Goal: Task Accomplishment & Management: Manage account settings

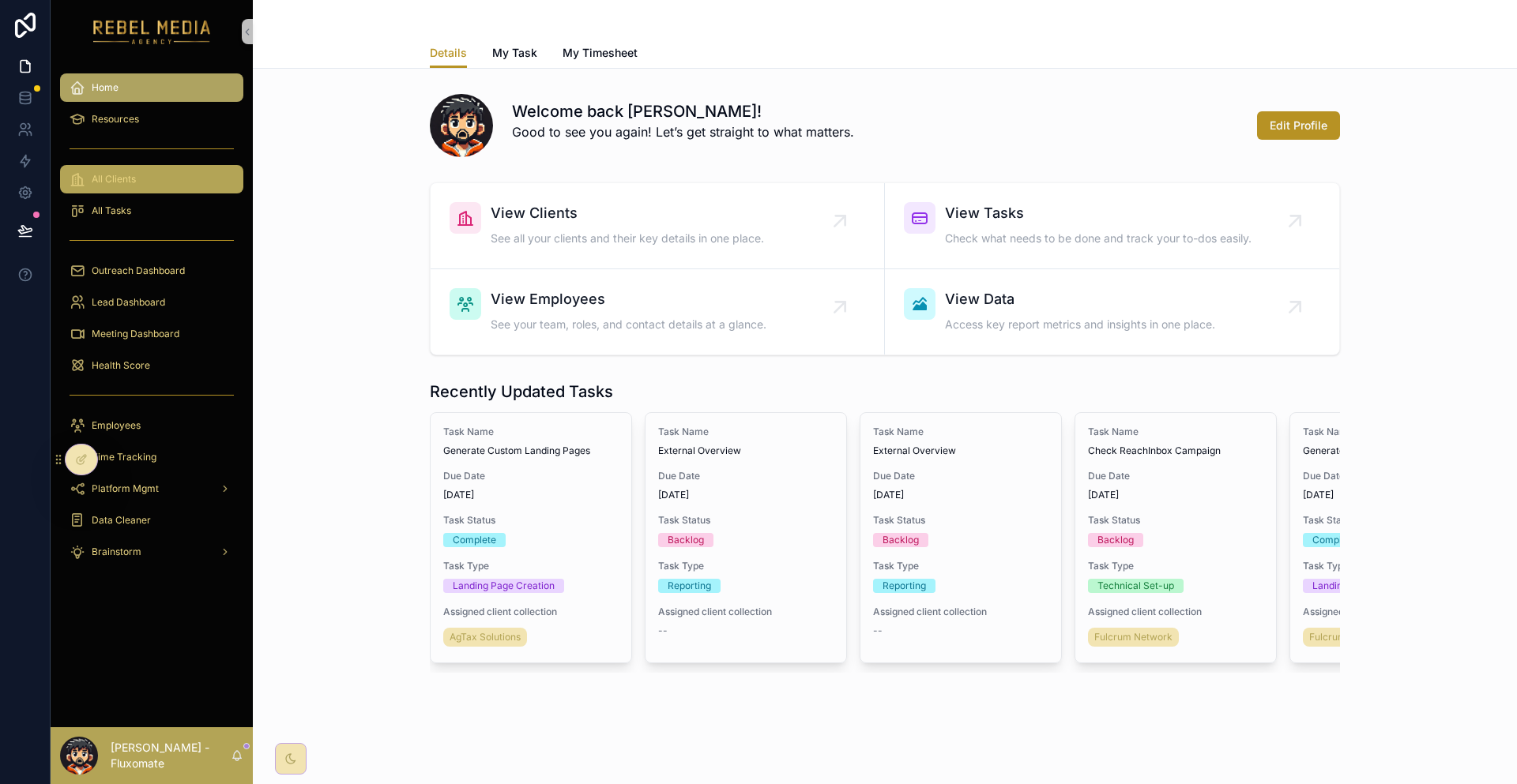
click at [100, 167] on div "All Clients" at bounding box center [152, 179] width 165 height 25
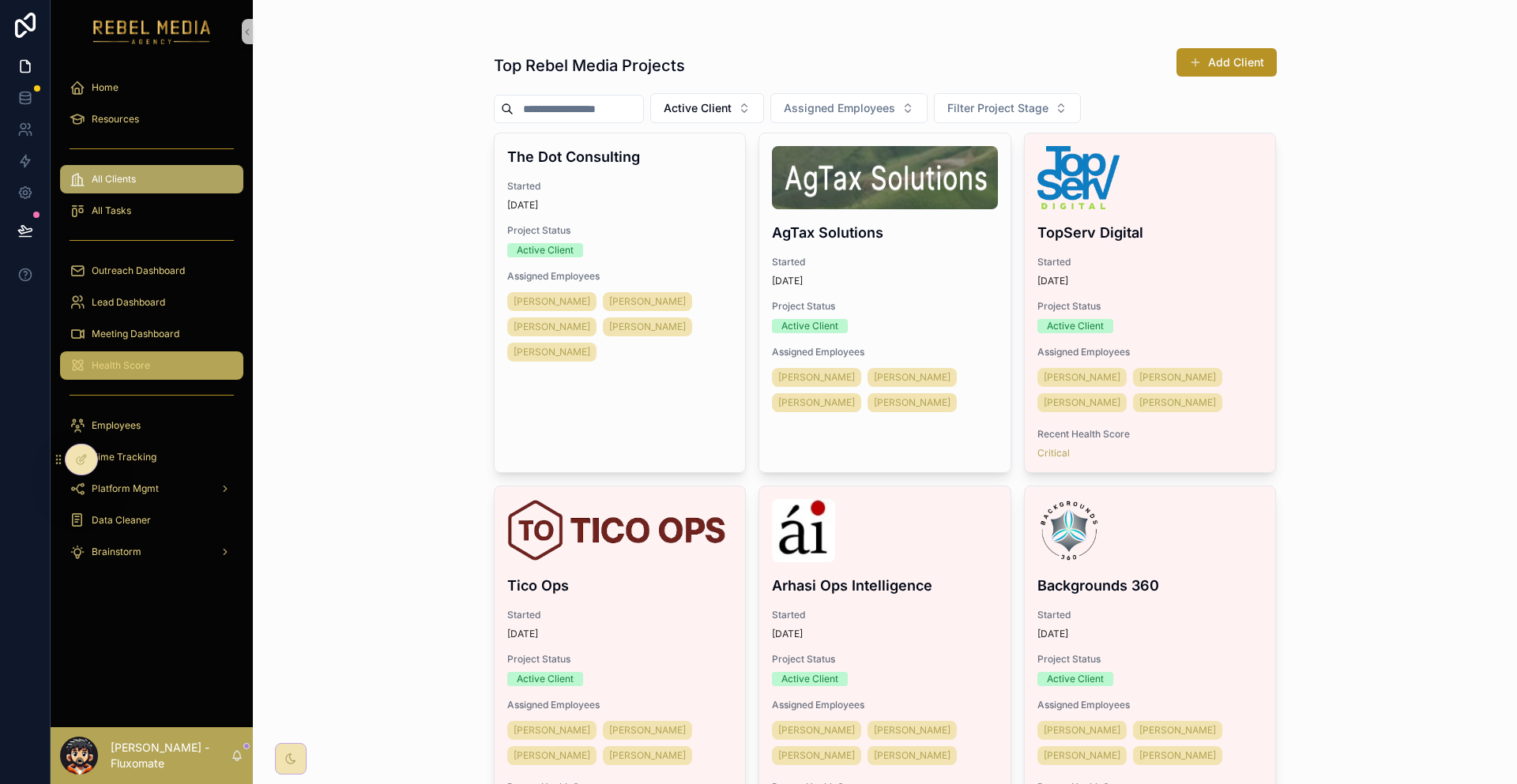
click at [123, 359] on span "Health Score" at bounding box center [121, 365] width 58 height 13
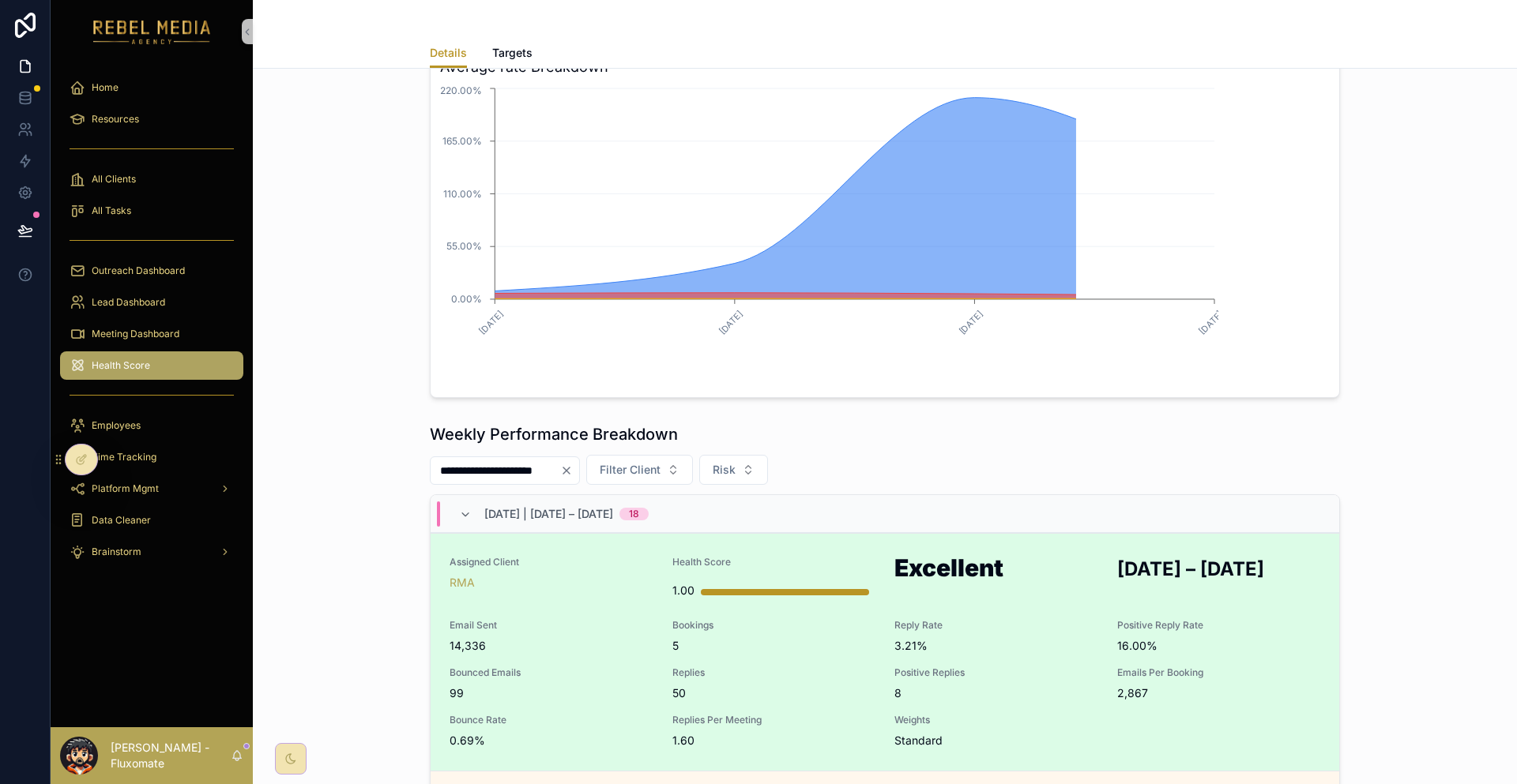
scroll to position [395, 0]
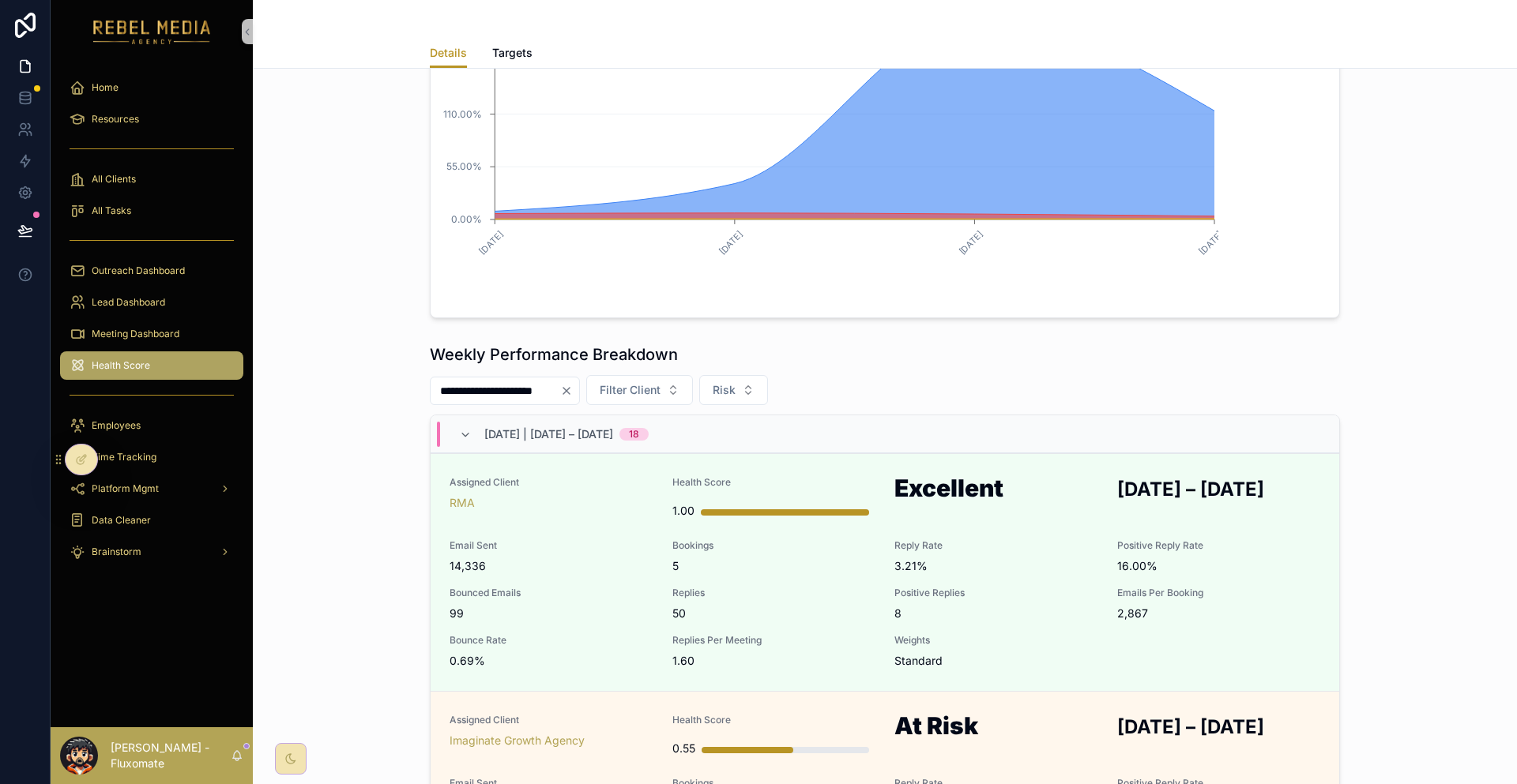
click at [554, 415] on div "[DATE] | [DATE] – [DATE] 18" at bounding box center [885, 434] width 909 height 38
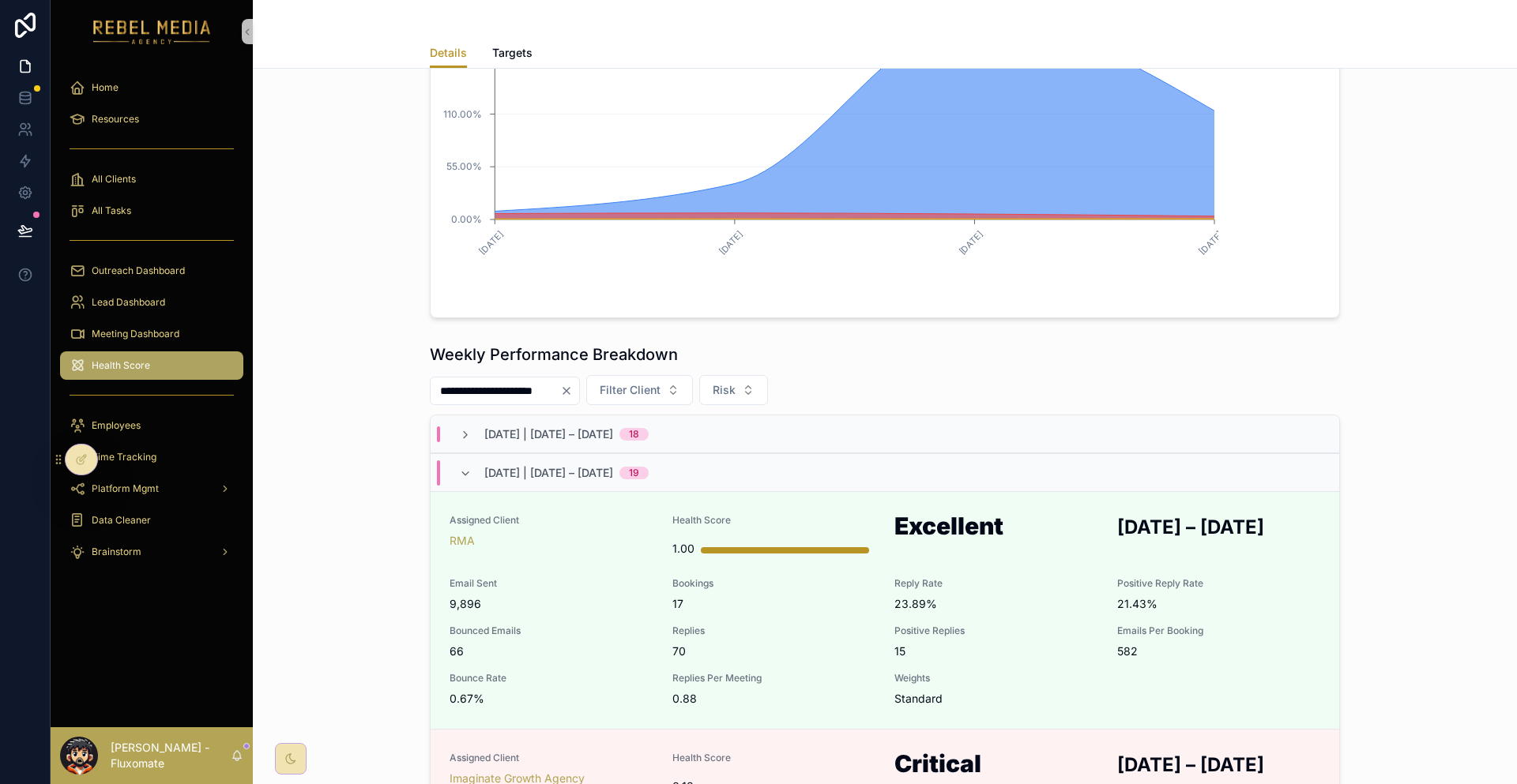
click at [562, 465] on span "[DATE] | [DATE] – [DATE]" at bounding box center [549, 473] width 129 height 16
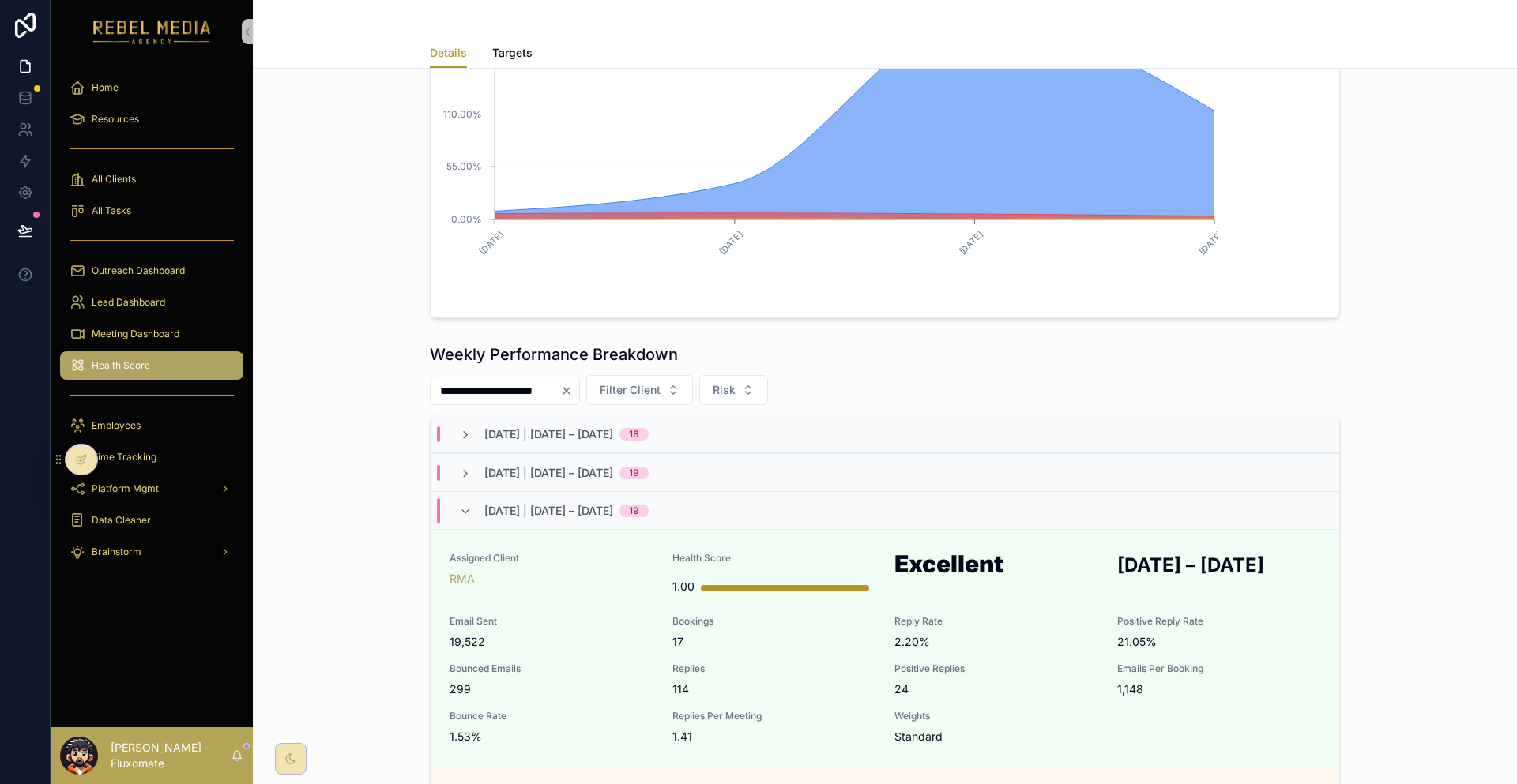
click at [574, 503] on span "[DATE] | [DATE] – [DATE]" at bounding box center [549, 511] width 129 height 16
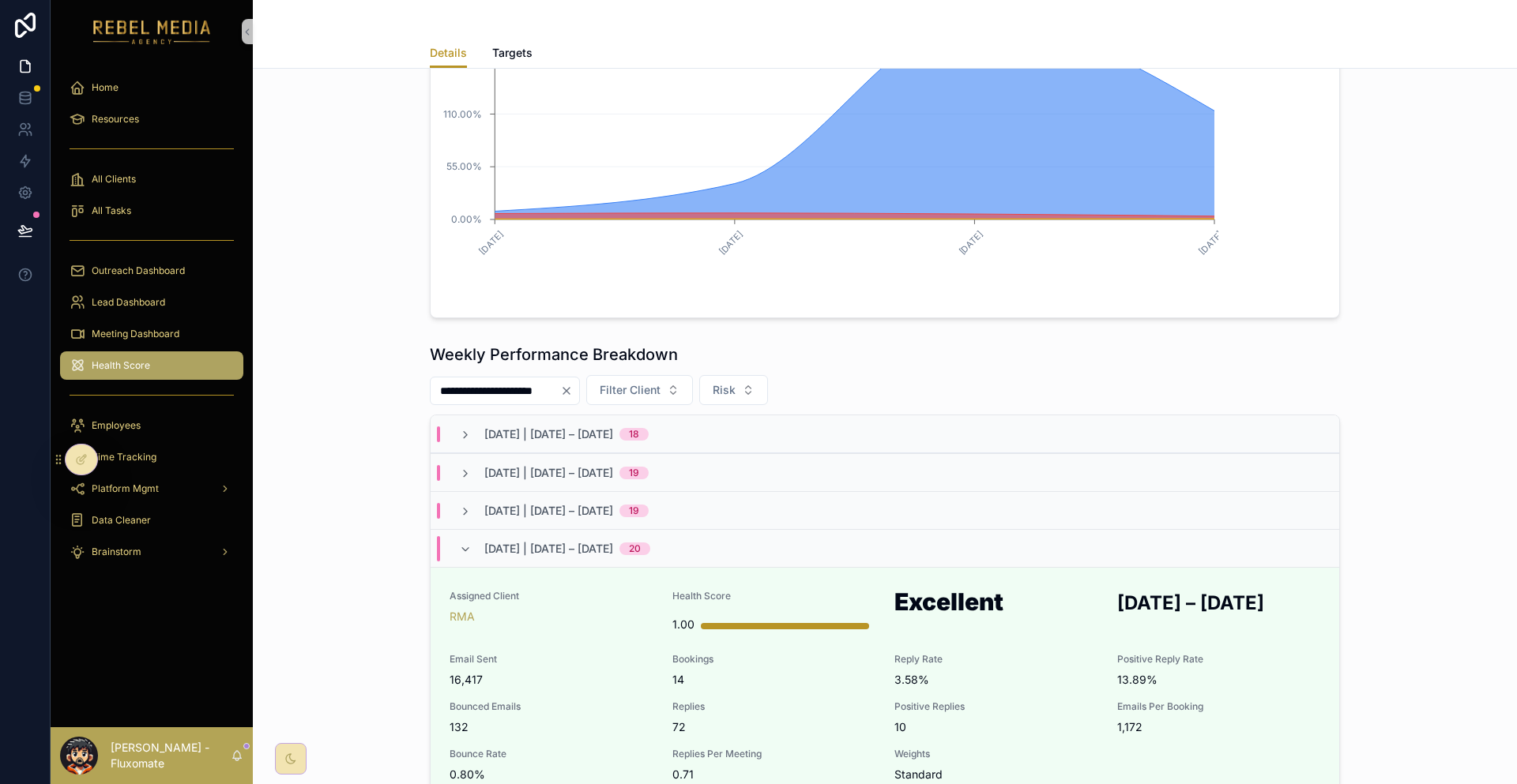
click at [578, 536] on div "[DATE] | [DATE] – [DATE] 20" at bounding box center [567, 548] width 166 height 25
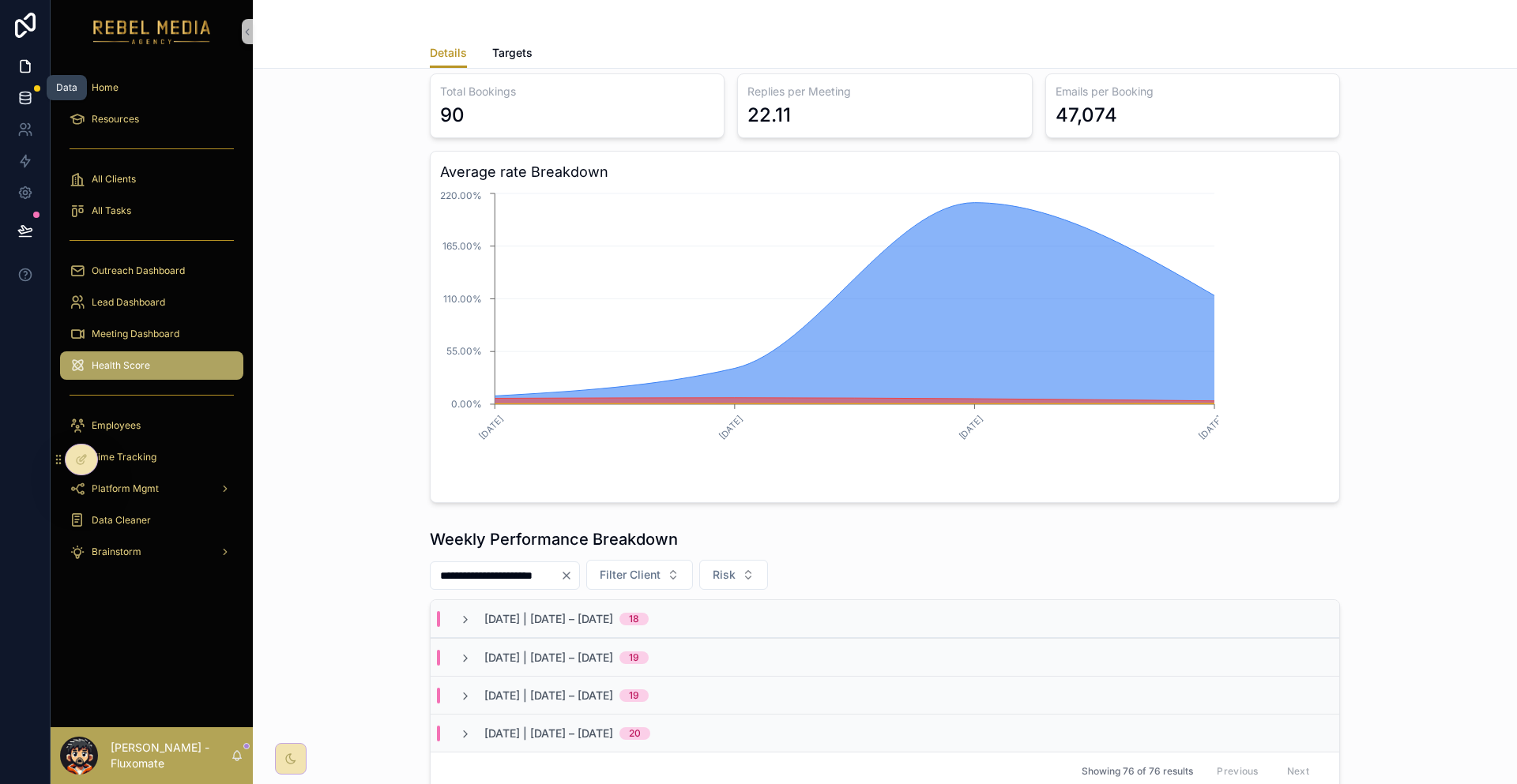
click at [21, 90] on icon at bounding box center [26, 98] width 16 height 16
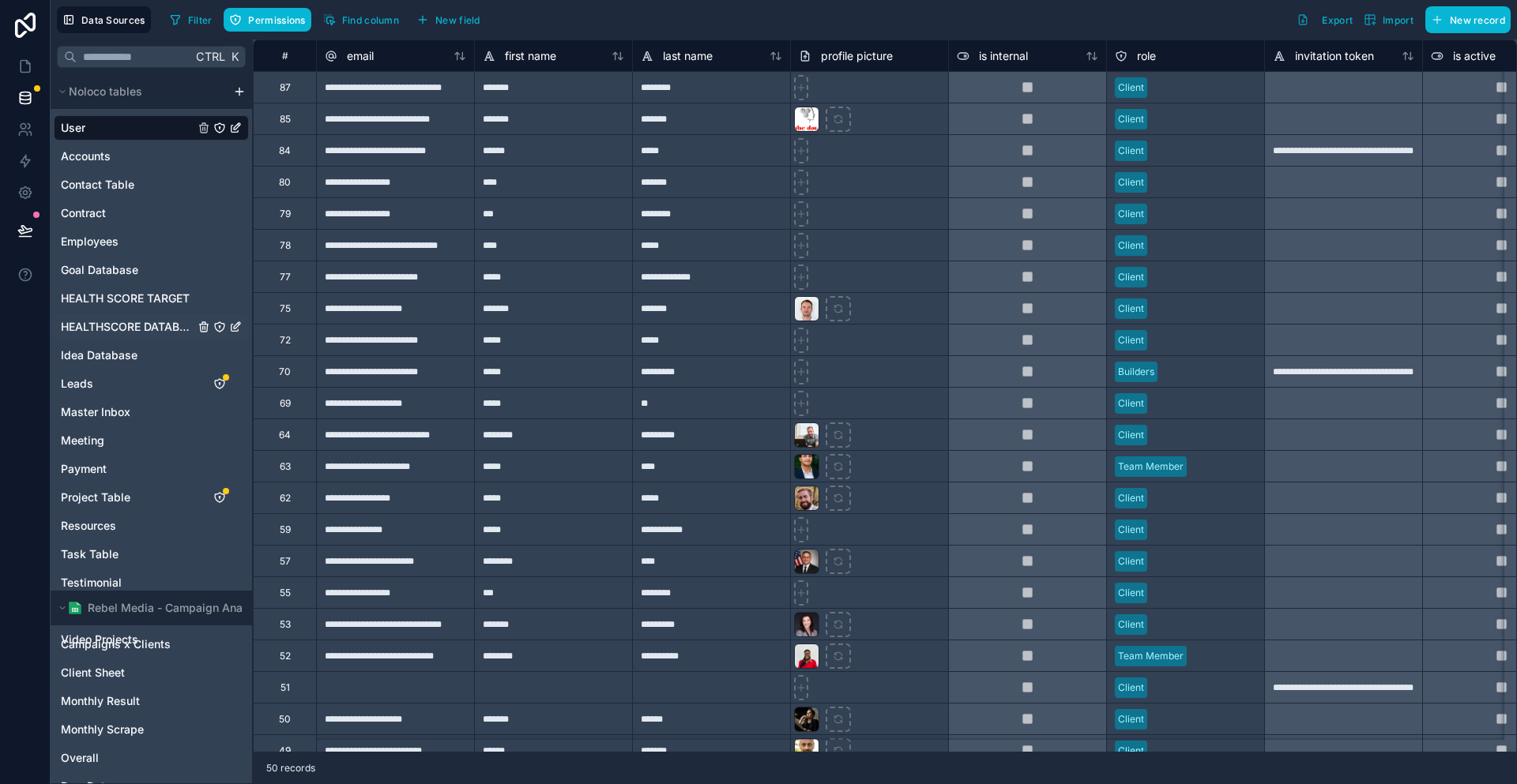
click at [120, 319] on span "HEALTHSCORE DATABASE" at bounding box center [127, 327] width 133 height 16
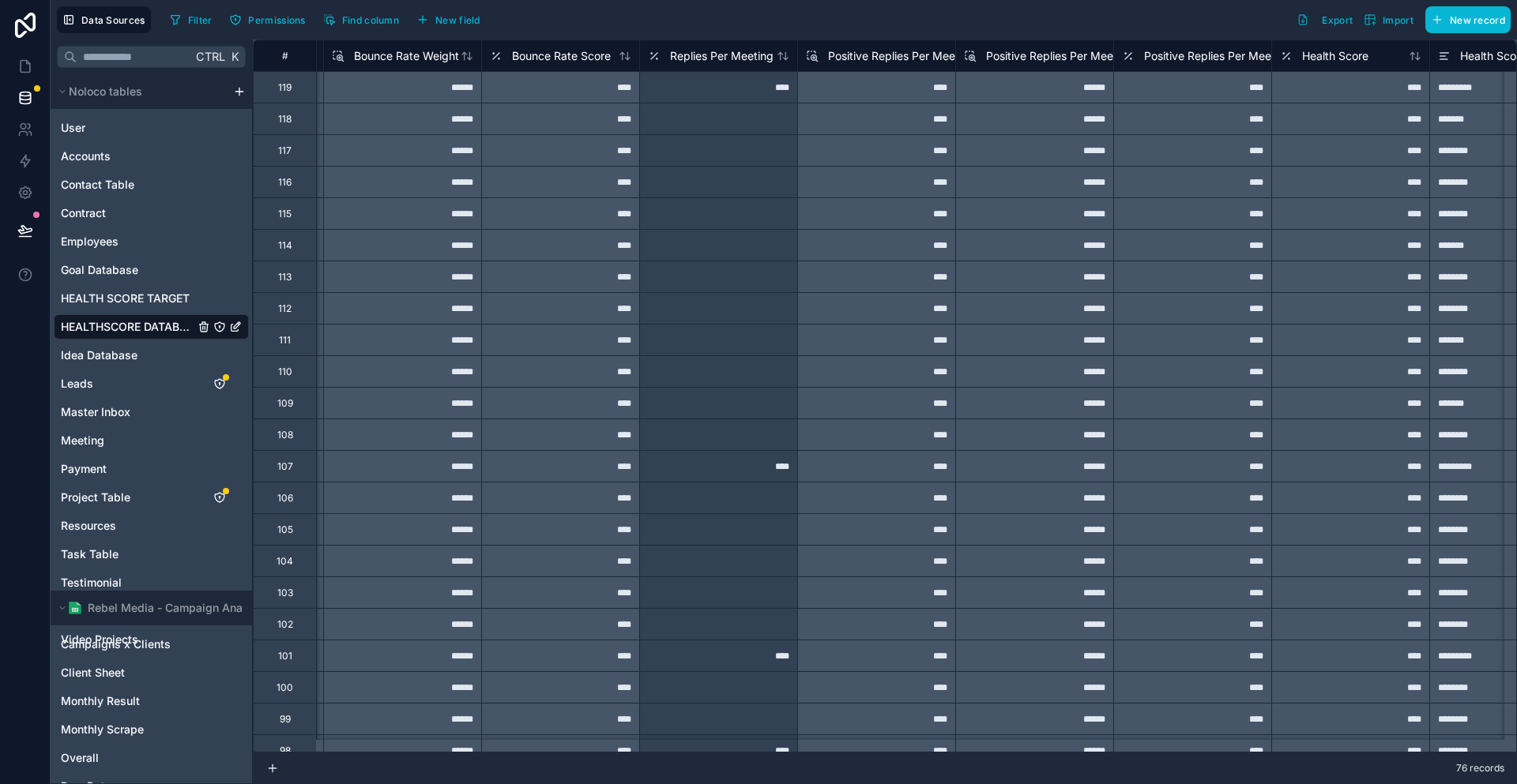
scroll to position [0, 4875]
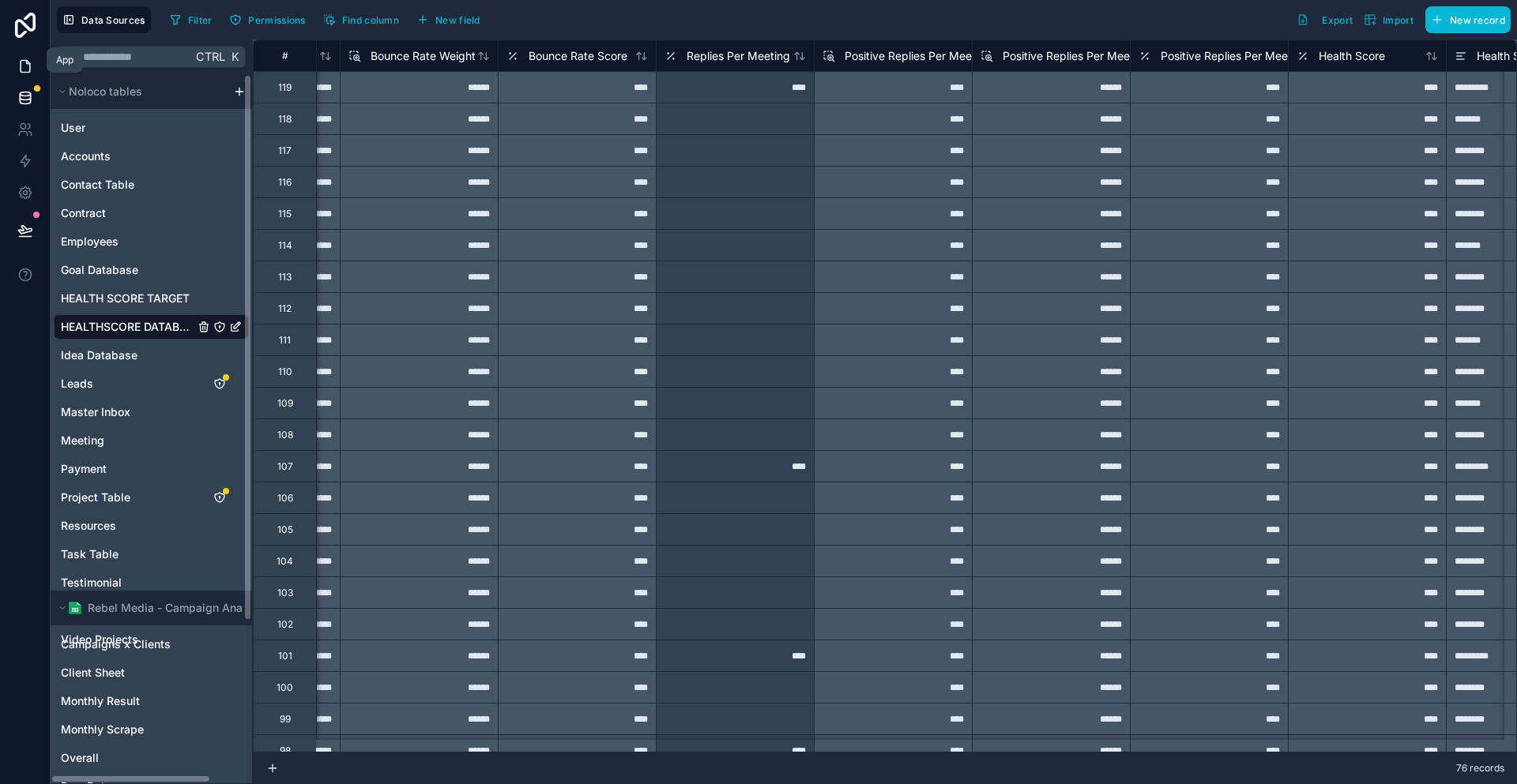
click at [14, 51] on link at bounding box center [25, 66] width 50 height 31
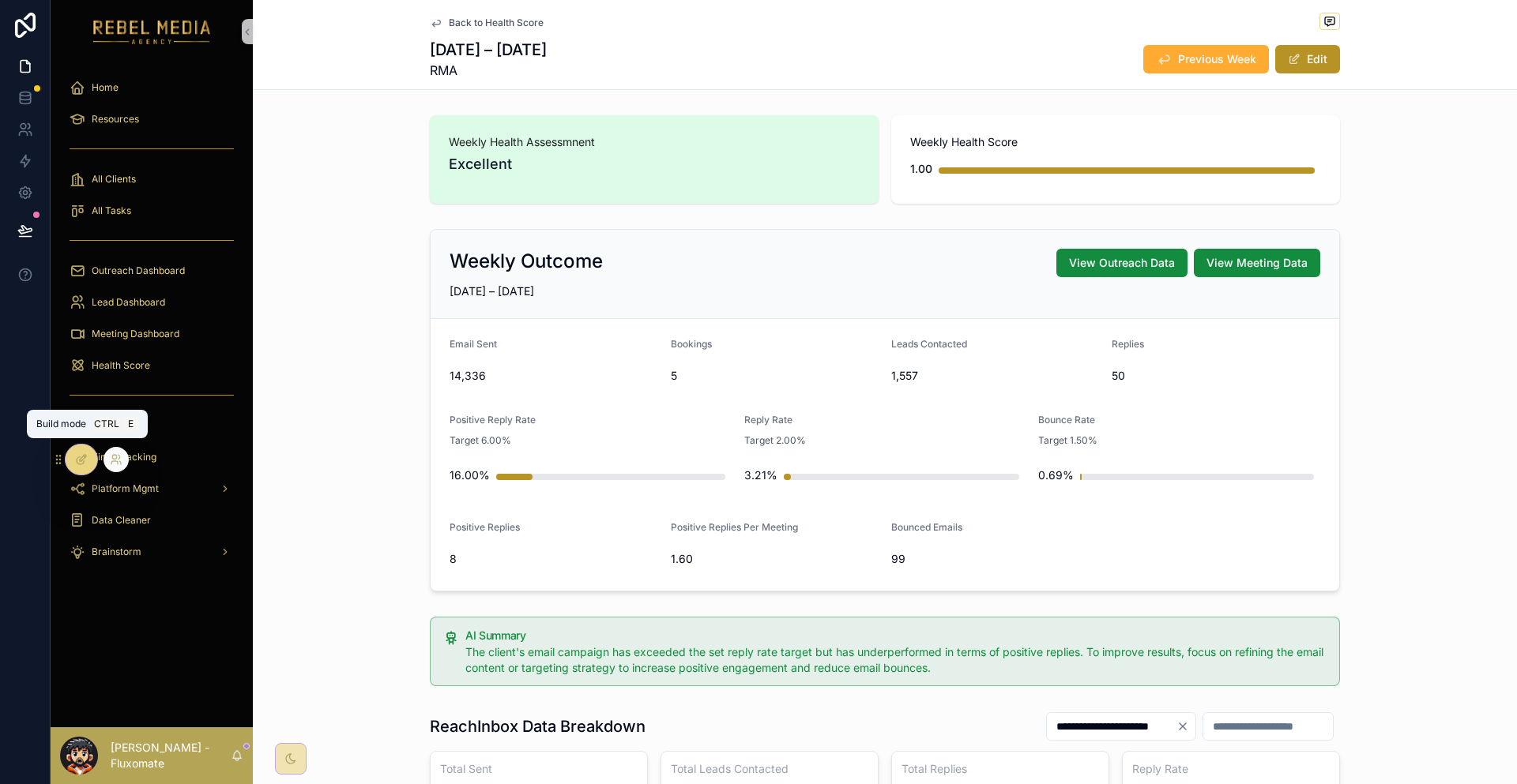
click at [86, 456] on icon at bounding box center [81, 460] width 13 height 13
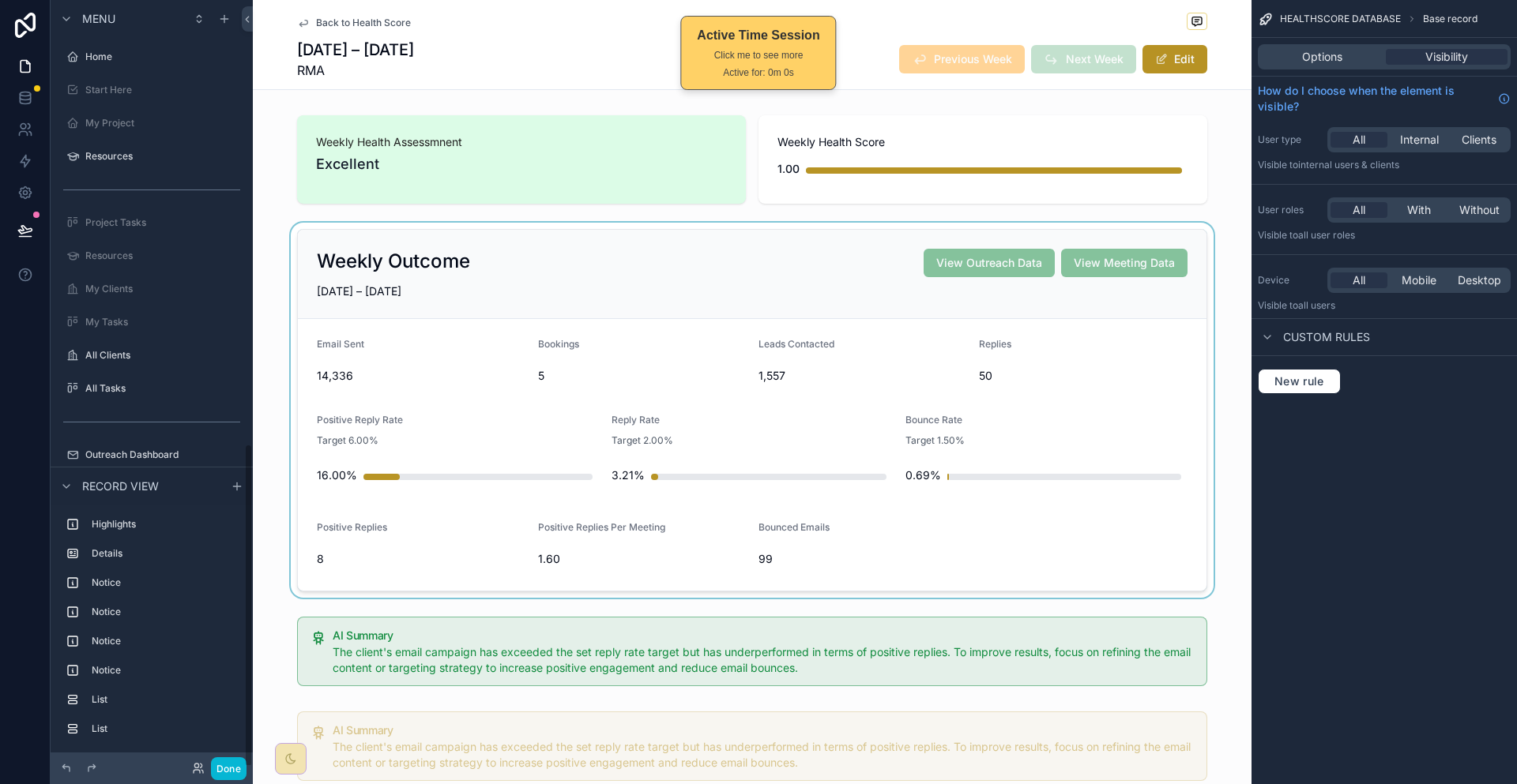
scroll to position [1049, 0]
click at [548, 327] on div "scrollable content" at bounding box center [751, 410] width 998 height 375
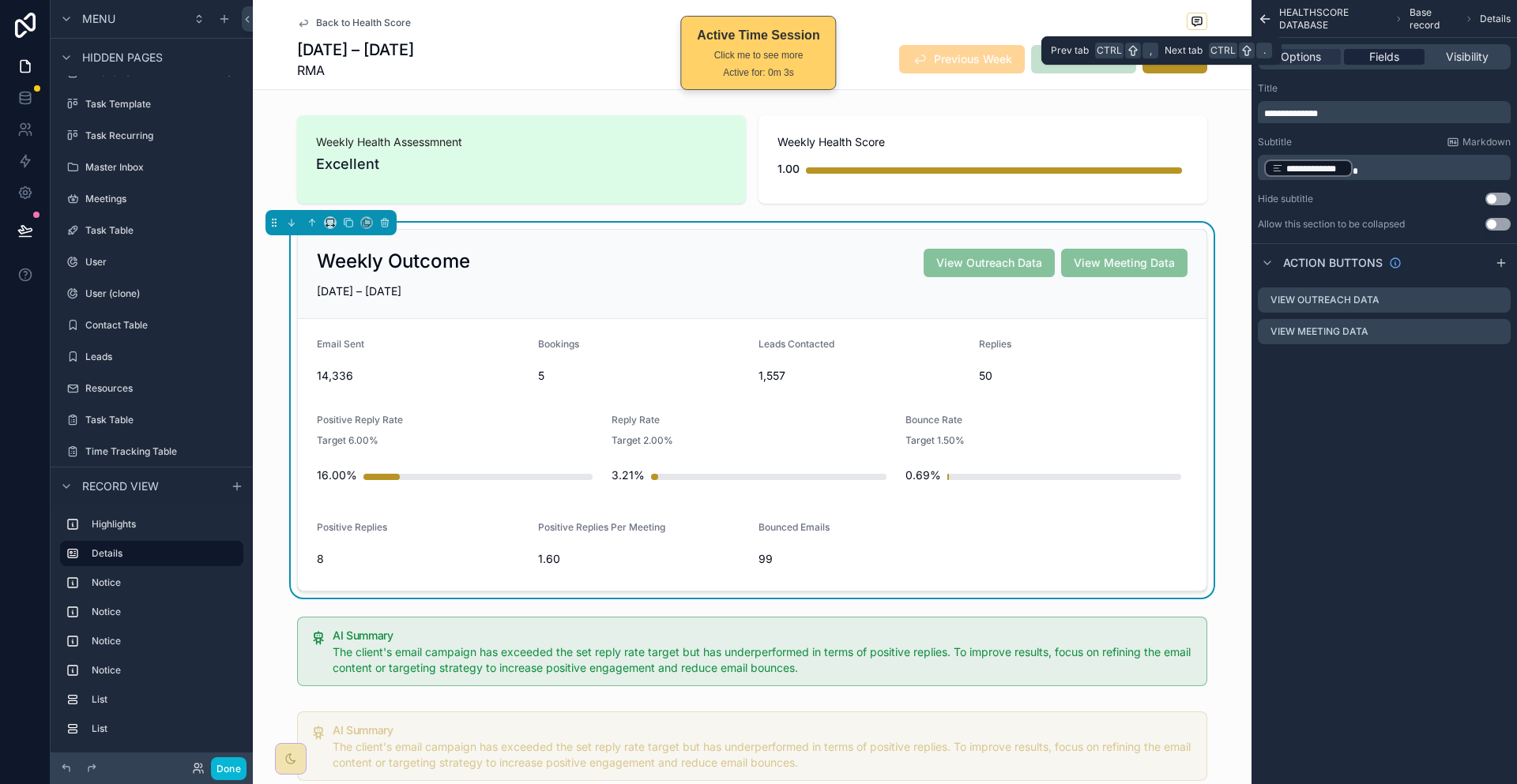
click at [1419, 49] on div "Fields" at bounding box center [1383, 57] width 80 height 16
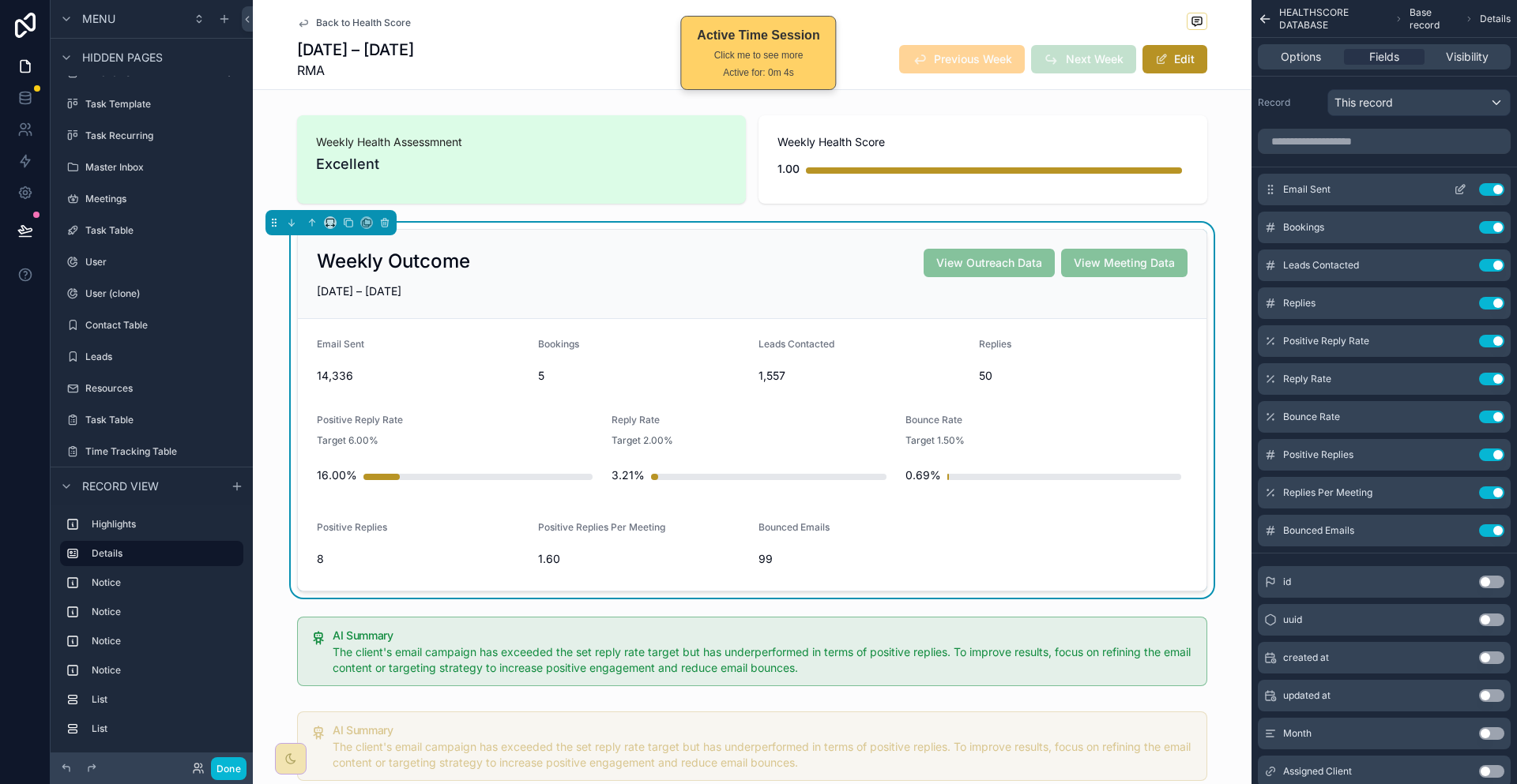
click at [1462, 187] on icon "scrollable content" at bounding box center [1459, 190] width 7 height 7
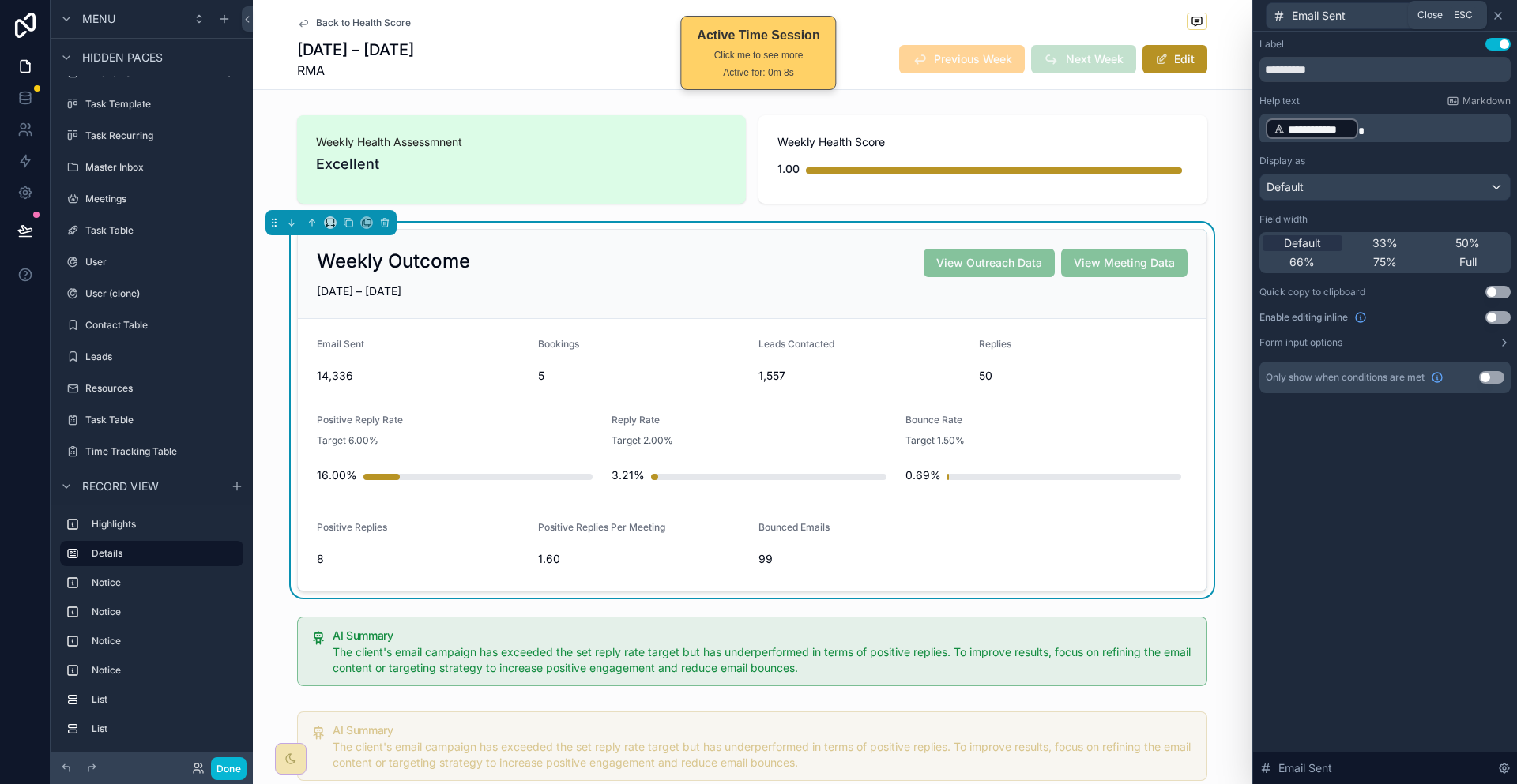
click at [1503, 10] on icon at bounding box center [1498, 16] width 13 height 13
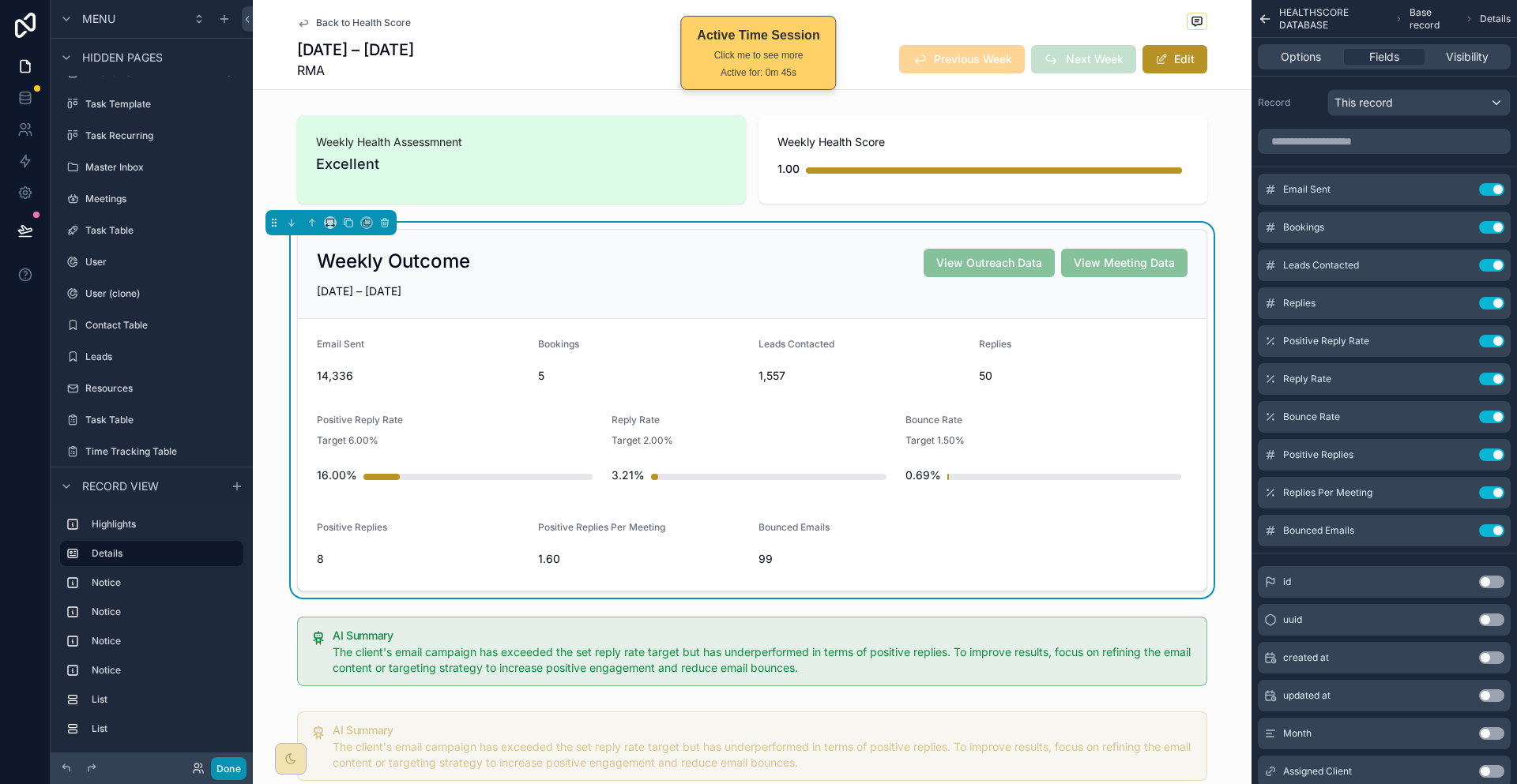
click at [211, 774] on button "Done" at bounding box center [228, 769] width 36 height 23
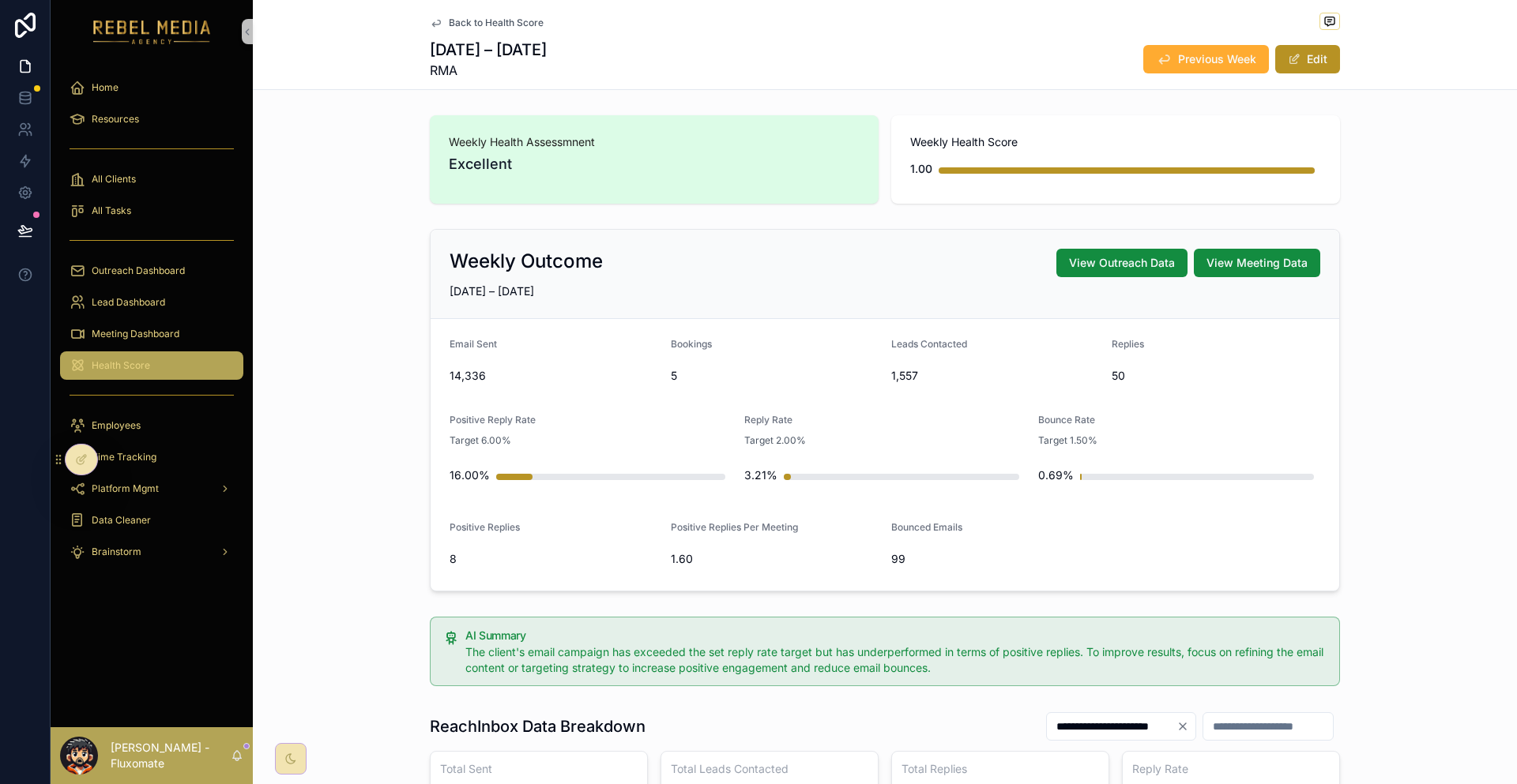
click at [152, 353] on div "Health Score" at bounding box center [152, 365] width 165 height 25
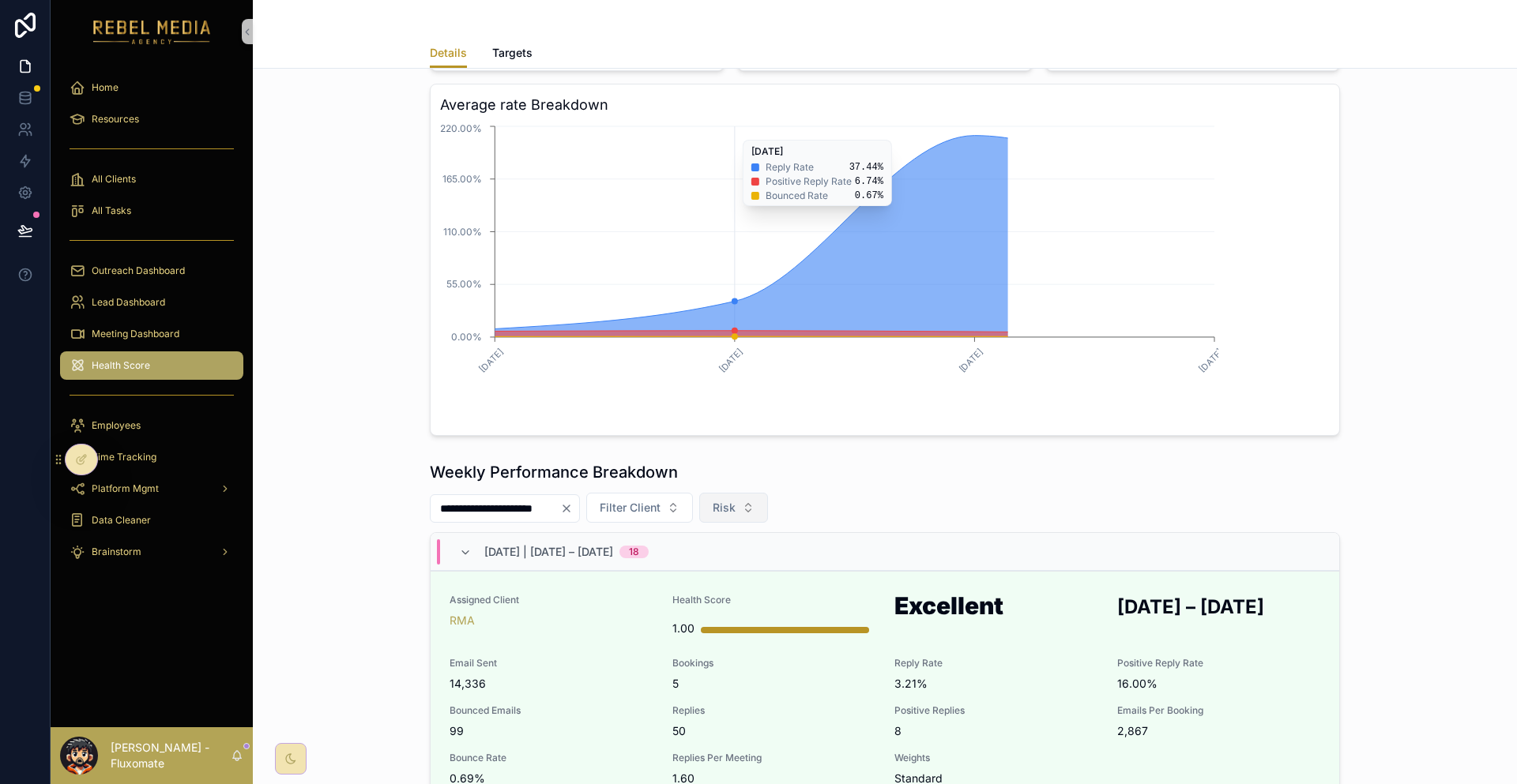
scroll to position [316, 0]
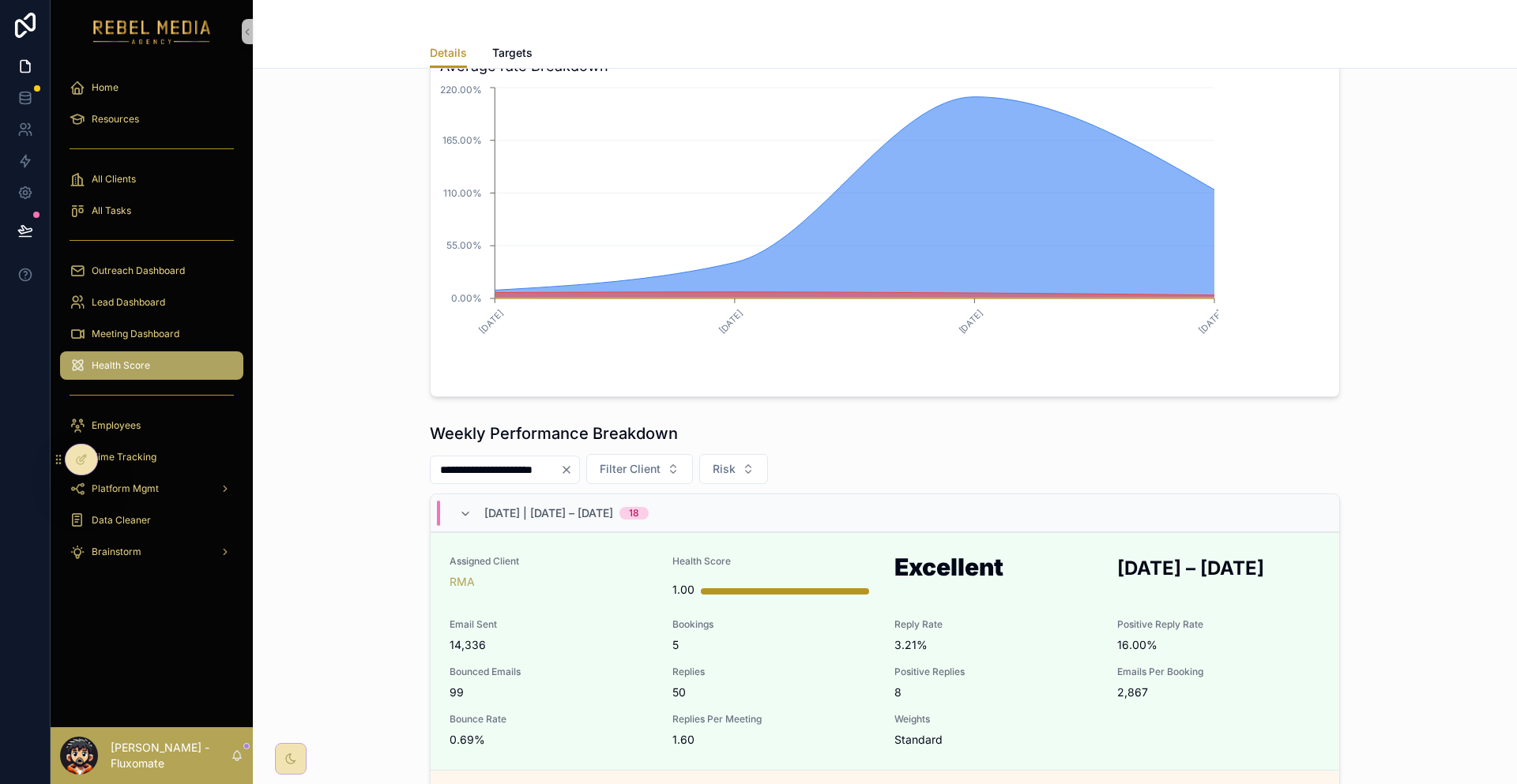
click at [613, 506] on span "[DATE] | [DATE] – [DATE]" at bounding box center [549, 514] width 129 height 16
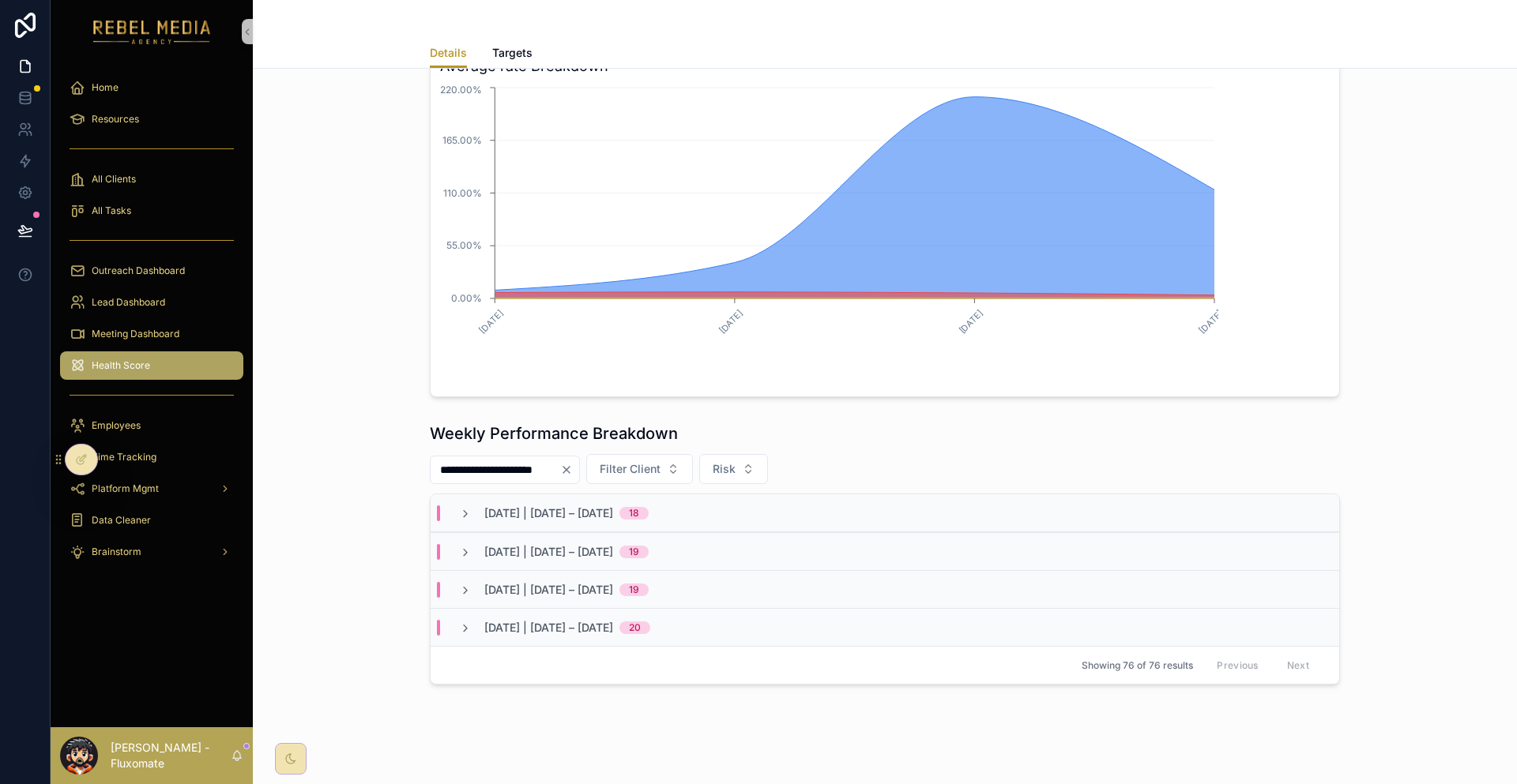
scroll to position [210, 0]
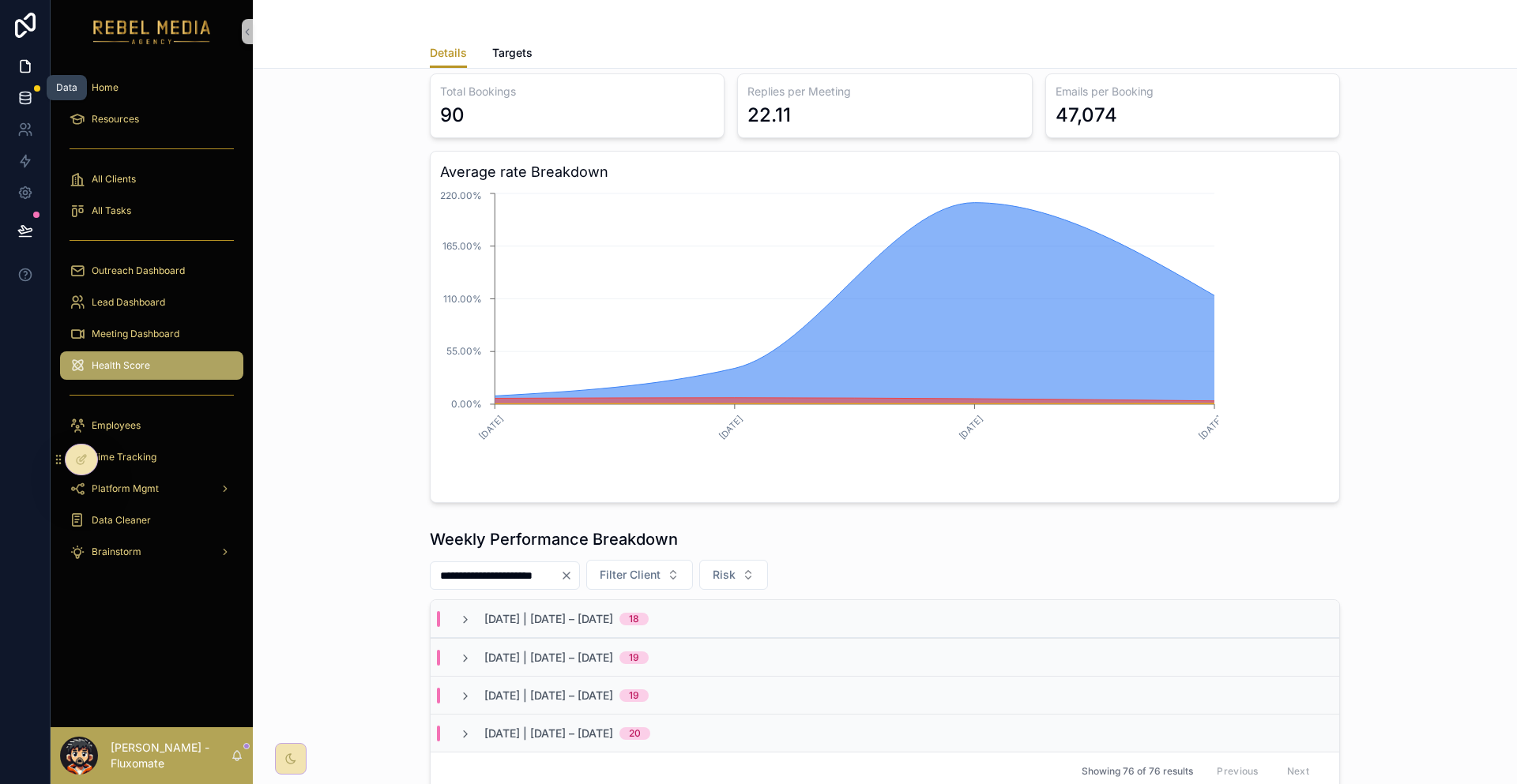
click at [23, 90] on icon at bounding box center [26, 98] width 16 height 16
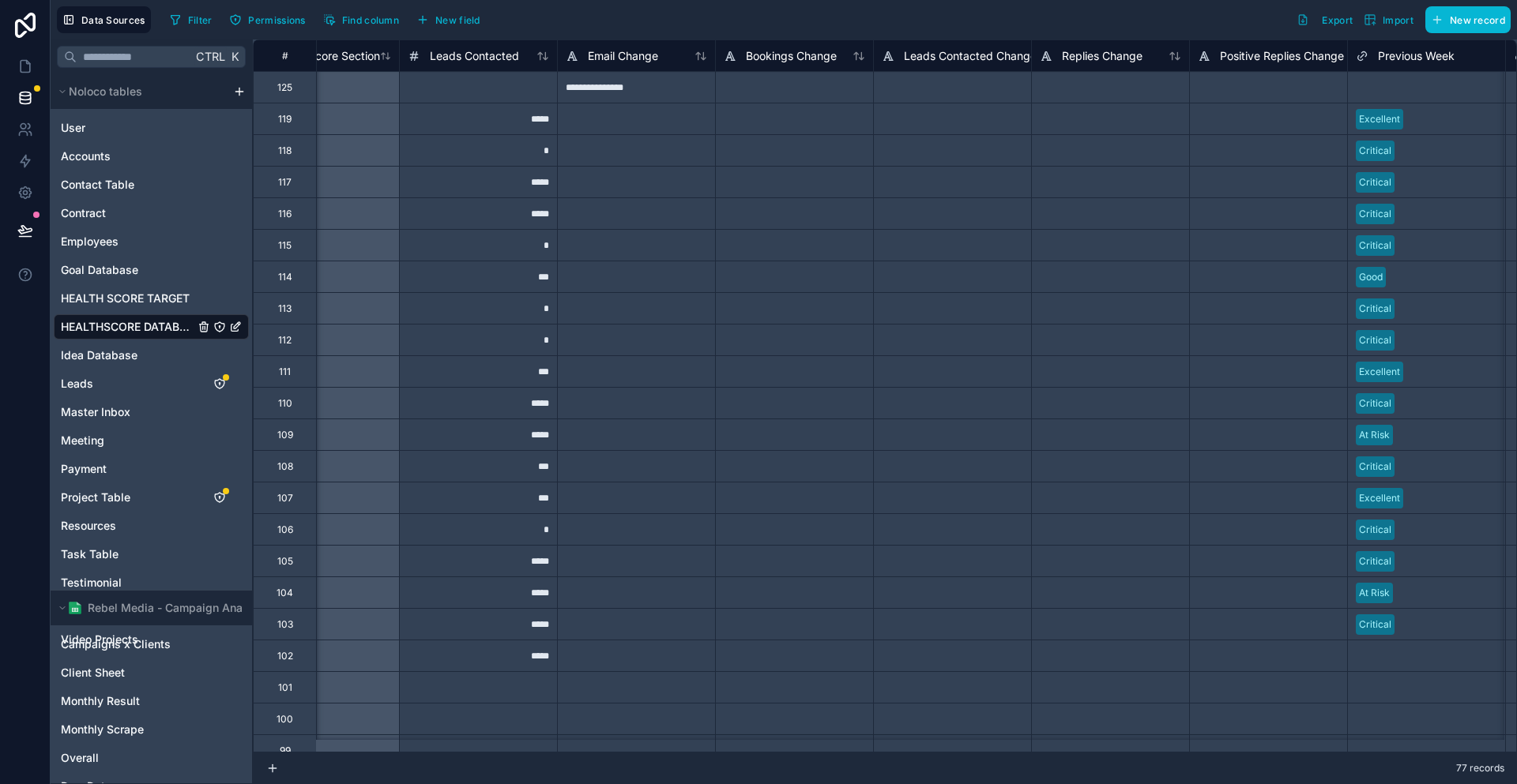
scroll to position [0, 6068]
